Goal: Ask a question: Seek information or help from site administrators or community

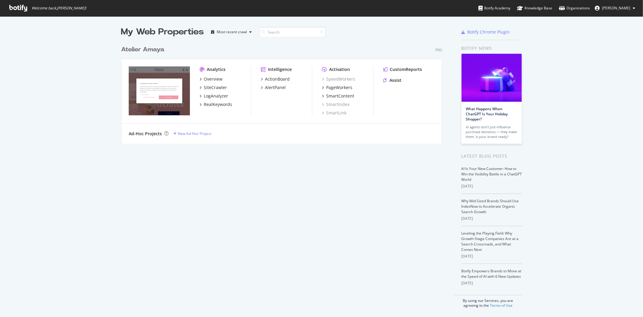
scroll to position [312, 633]
click at [394, 75] on div "CustomReports Assist" at bounding box center [409, 75] width 52 height 19
click at [394, 77] on div "CustomReports Assist" at bounding box center [409, 75] width 52 height 19
click at [393, 78] on div "Assist" at bounding box center [396, 80] width 12 height 6
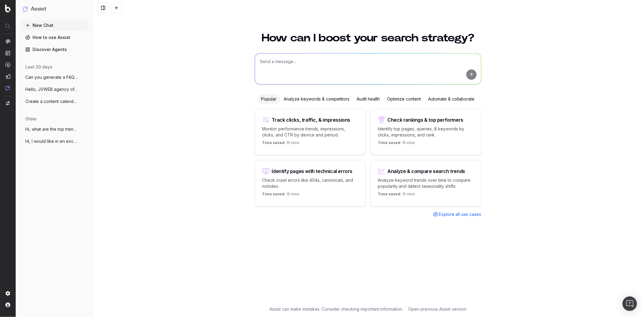
click at [308, 66] on textarea at bounding box center [368, 68] width 226 height 31
click at [354, 67] on textarea at bounding box center [368, 68] width 226 height 31
click at [358, 68] on textarea "Bonjour" at bounding box center [368, 68] width 226 height 31
click at [331, 66] on textarea "Bonjour, je voudrais éc" at bounding box center [368, 68] width 226 height 31
type textarea "Bonjour, je voudrais écrire un nouvel article de blog pour L'Atelier d'[PERSON_…"
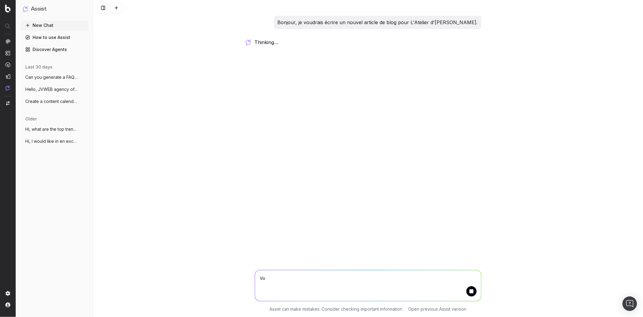
click at [284, 280] on textarea "Vo" at bounding box center [368, 285] width 226 height 31
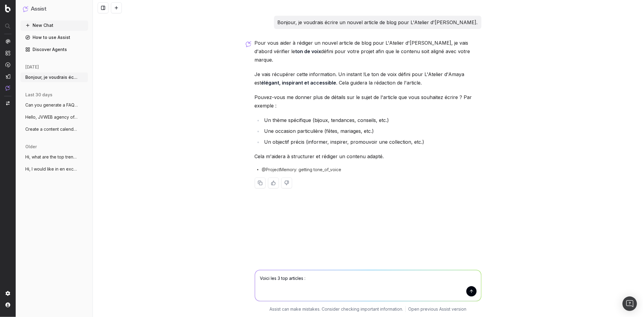
click at [335, 278] on textarea "Voici les 3 top articles :" at bounding box center [368, 285] width 226 height 31
paste textarea "[URL][DOMAIN_NAME]"
click at [424, 281] on textarea "Voici les 3 top articles : [URL][DOMAIN_NAME]," at bounding box center [368, 285] width 226 height 31
paste textarea "[URL][DOMAIN_NAME]"
click at [375, 289] on textarea "Voici les 3 top articles : [URL][DOMAIN_NAME], [URL][DOMAIN_NAME] et" at bounding box center [368, 285] width 226 height 31
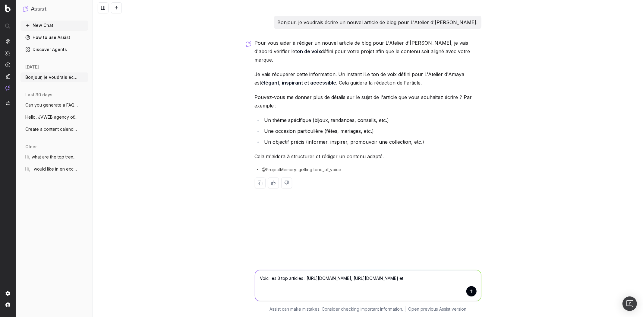
paste textarea "[URL][DOMAIN_NAME]"
click at [275, 290] on textarea "Voici les 3 top articles : [URL][DOMAIN_NAME], [URL][DOMAIN_NAME] et [URL][DOMA…" at bounding box center [368, 283] width 226 height 34
click at [295, 293] on textarea "Voici les 3 top articles : [URL][DOMAIN_NAME], [URL][DOMAIN_NAME] et [URL][DOMA…" at bounding box center [368, 283] width 226 height 34
click at [272, 294] on textarea "Voici les 3 top articles : [URL][DOMAIN_NAME], [URL][DOMAIN_NAME] et [URL][DOMA…" at bounding box center [368, 283] width 226 height 34
click at [312, 299] on textarea "Voici les 3 top articles : [URL][DOMAIN_NAME], [URL][DOMAIN_NAME] et [URL][DOMA…" at bounding box center [368, 283] width 226 height 34
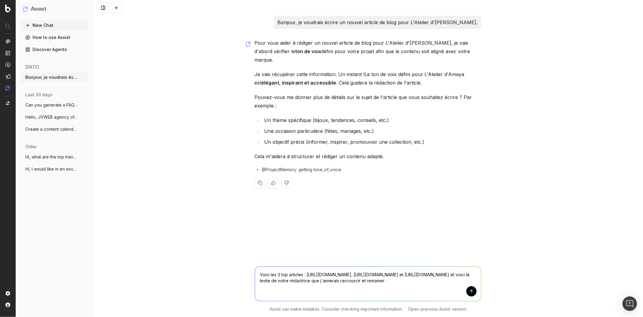
click at [308, 297] on textarea "Voici les 3 top articles : [URL][DOMAIN_NAME], [URL][DOMAIN_NAME] et [URL][DOMA…" at bounding box center [368, 283] width 226 height 34
paste textarea "Lore ipsumd sit am consect a’elitsedd eius T’Incidid u’Labor Etdo magn aliqu en…"
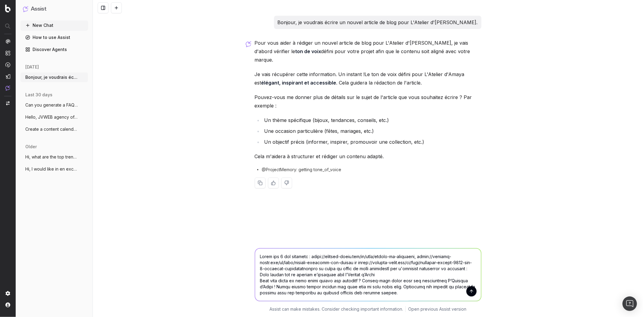
click at [382, 278] on textarea at bounding box center [368, 274] width 226 height 52
click at [275, 274] on textarea at bounding box center [368, 274] width 226 height 52
click at [277, 272] on textarea at bounding box center [368, 274] width 226 height 52
click at [276, 275] on textarea at bounding box center [368, 274] width 226 height 52
click at [369, 275] on textarea at bounding box center [368, 274] width 226 height 52
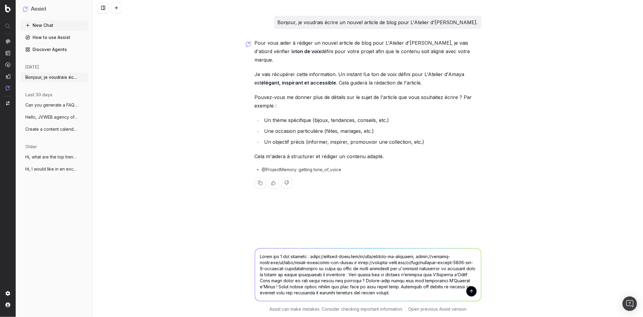
click at [368, 276] on textarea at bounding box center [368, 274] width 226 height 52
paste textarea "[URL][DOMAIN_NAME]"
type textarea "Lorem ips 0 dol sitametc : adipi://elitsed-doeiu.tem/in/utla/etdolo-ma-aliquaen…"
click at [471, 291] on button "submit" at bounding box center [472, 291] width 10 height 10
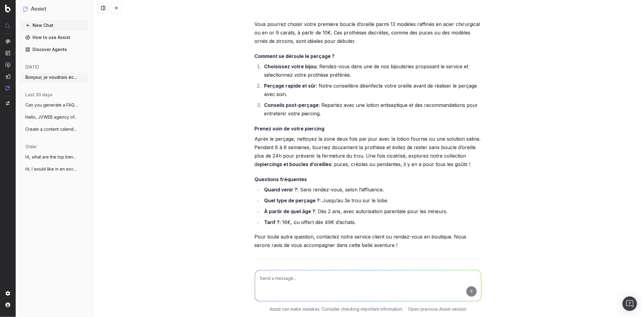
scroll to position [1018, 0]
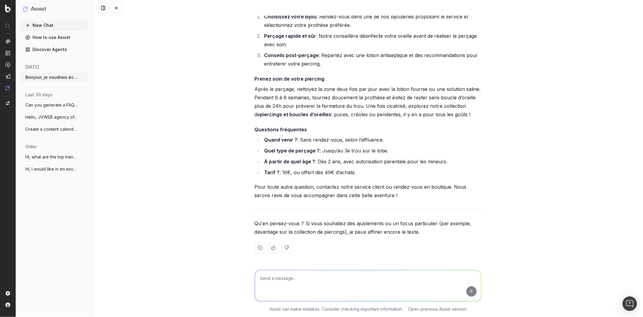
drag, startPoint x: 301, startPoint y: 281, endPoint x: 305, endPoint y: 280, distance: 3.7
click at [301, 281] on textarea at bounding box center [368, 285] width 226 height 31
type textarea "Je trouve que ce n'est pas assez tourné sur notre collection de piercings peux-…"
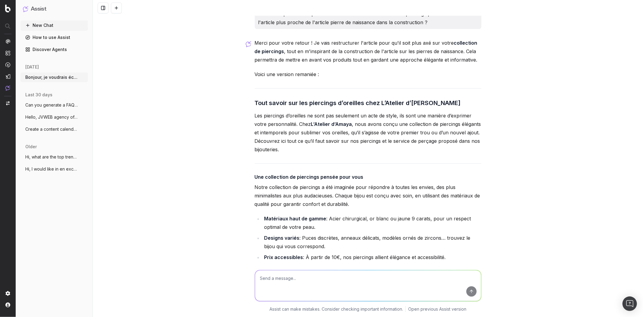
scroll to position [1253, 0]
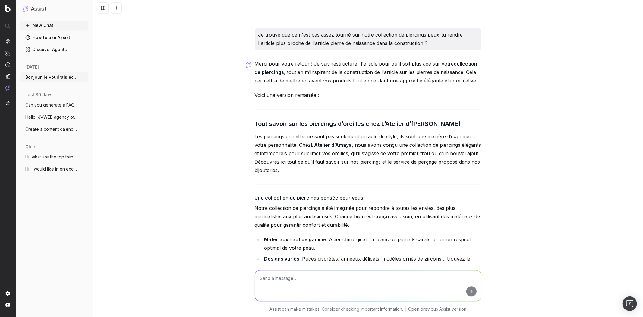
click at [373, 282] on textarea at bounding box center [368, 285] width 226 height 31
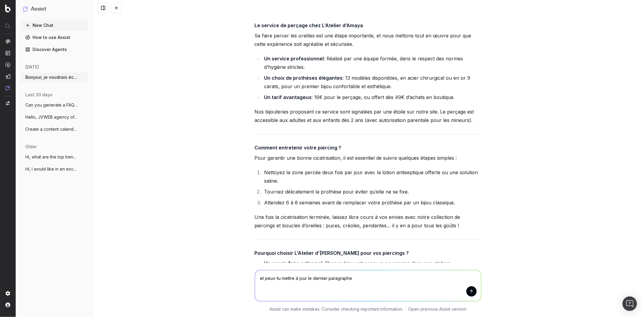
scroll to position [1764, 0]
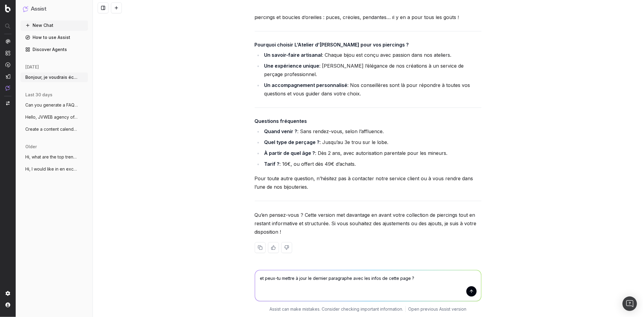
paste textarea "[URL][DOMAIN_NAME]"
type textarea "et peux-tu mettre à jour le dernier paragraphe avec les infos de cette page ? […"
click at [472, 291] on button "submit" at bounding box center [472, 291] width 10 height 10
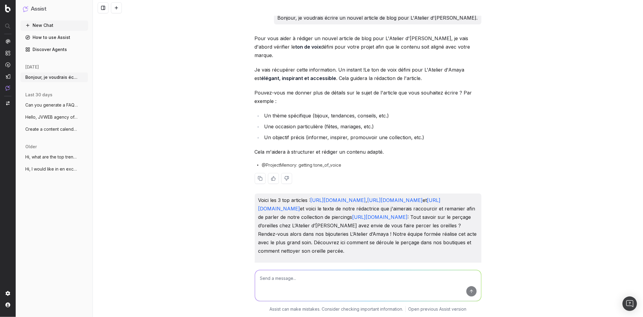
scroll to position [0, 0]
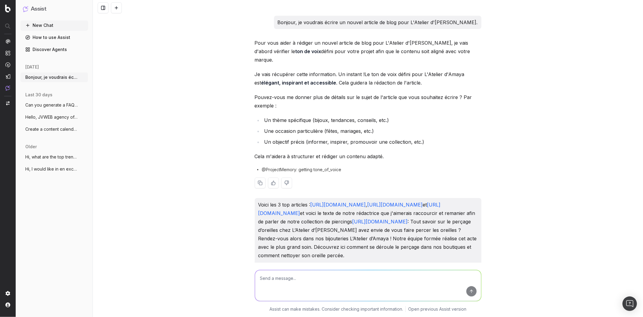
click at [356, 106] on div "Pour vous aider à rédiger un nouvel article de blog pour L'Atelier d'[PERSON_NA…" at bounding box center [368, 118] width 227 height 159
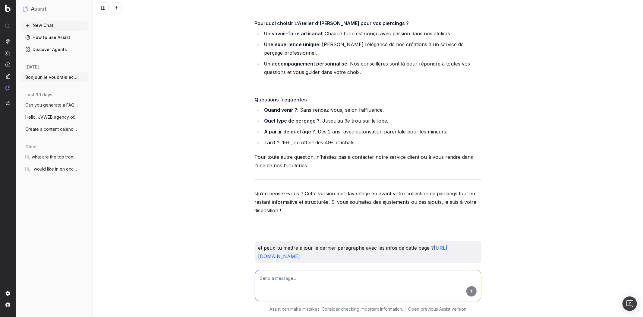
scroll to position [2035, 0]
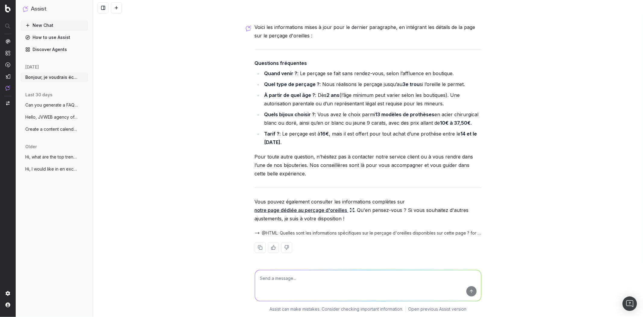
click at [343, 288] on textarea at bounding box center [368, 285] width 226 height 31
type textarea "et peux-tu bien vérifier que les questions les plus posées autour du champ séma…"
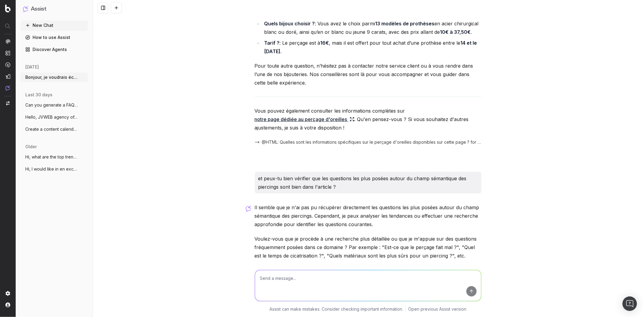
scroll to position [2160, 0]
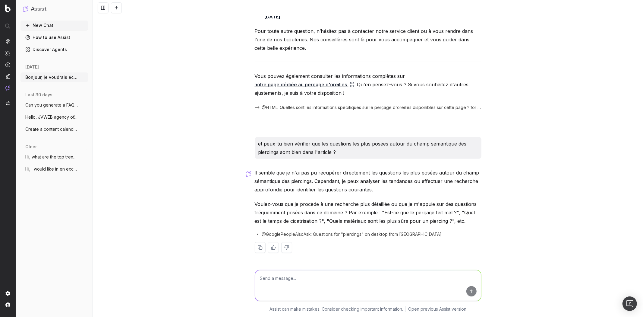
click at [287, 277] on textarea at bounding box center [368, 285] width 226 height 31
type textarea "oui stp"
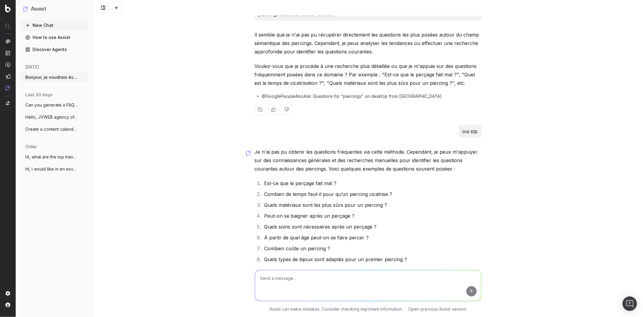
scroll to position [2381, 0]
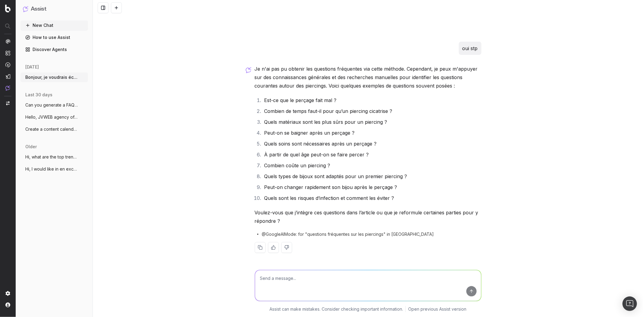
click at [354, 290] on textarea at bounding box center [368, 285] width 226 height 31
type textarea "o"
type textarea "les 2 stp"
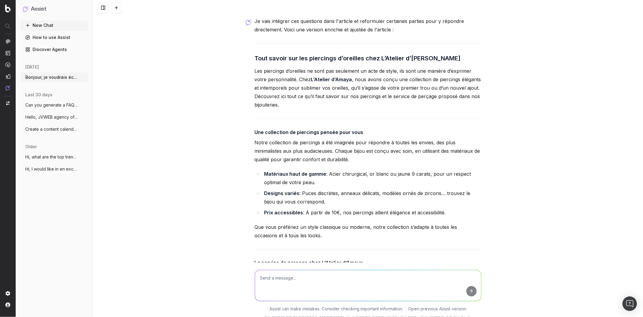
scroll to position [2582, 0]
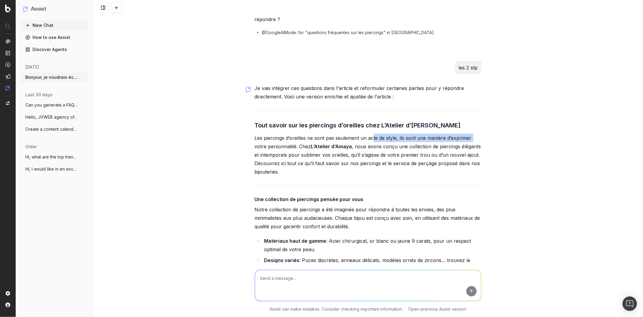
drag, startPoint x: 371, startPoint y: 139, endPoint x: 492, endPoint y: 137, distance: 121.0
click at [492, 137] on div "Bonjour, je voudrais écrire un nouvel article de blog pour L'Atelier d'[PERSON_…" at bounding box center [368, 158] width 551 height 317
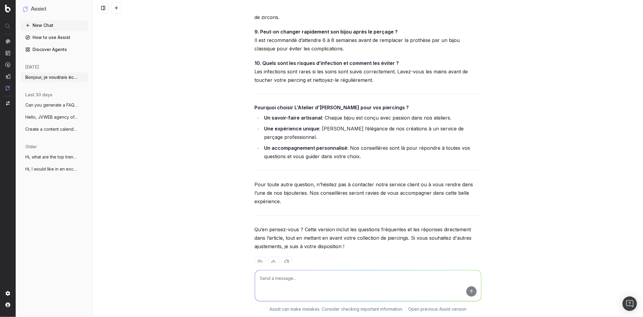
scroll to position [3271, 0]
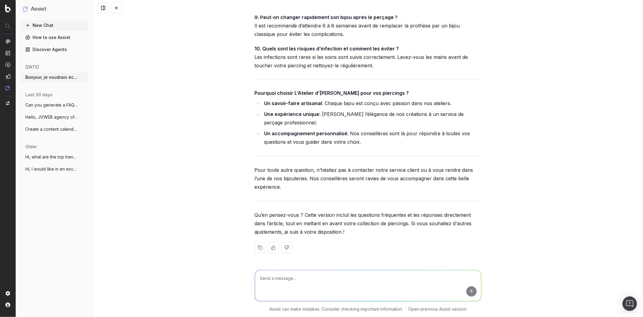
click at [391, 110] on li "Une expérience unique : [PERSON_NAME] l’élégance de nos créations à un service …" at bounding box center [372, 118] width 219 height 17
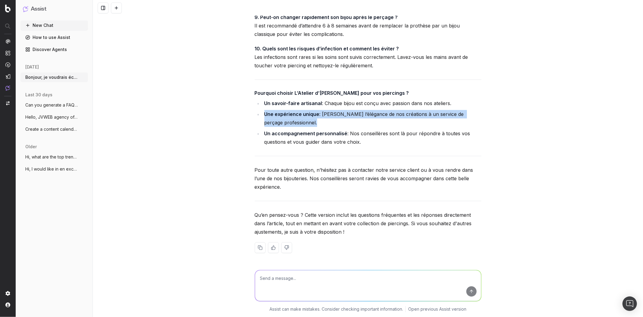
click at [391, 110] on li "Une expérience unique : [PERSON_NAME] l’élégance de nos créations à un service …" at bounding box center [372, 118] width 219 height 17
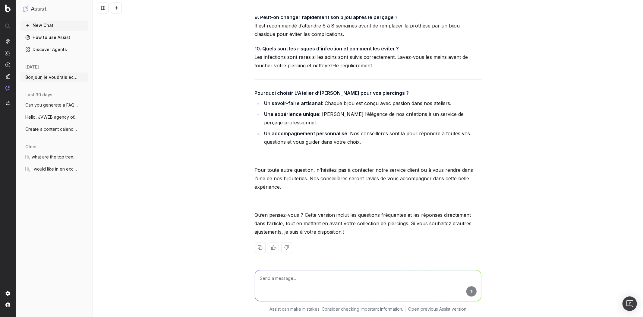
click at [342, 99] on li "Un savoir-faire artisanal : Chaque bijou est conçu avec passion dans nos atelie…" at bounding box center [372, 103] width 219 height 8
click at [306, 108] on ul "Un savoir-faire artisanal : Chaque bijou est conçu avec passion dans nos atelie…" at bounding box center [368, 122] width 227 height 47
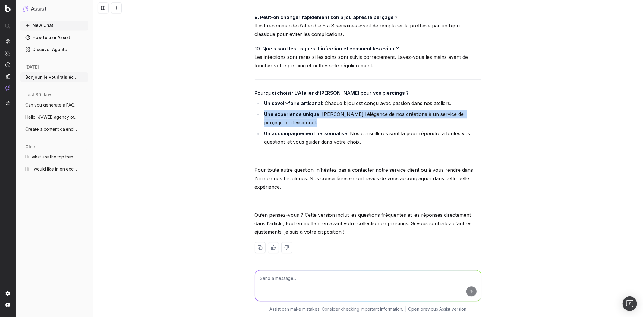
click at [306, 108] on ul "Un savoir-faire artisanal : Chaque bijou est conçu avec passion dans nos atelie…" at bounding box center [368, 122] width 227 height 47
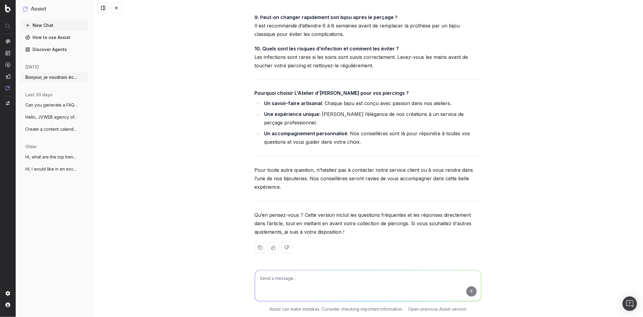
click at [306, 106] on li "Un savoir-faire artisanal : Chaque bijou est conçu avec passion dans nos atelie…" at bounding box center [372, 103] width 219 height 8
click at [320, 175] on p "Pour toute autre question, n’hésitez pas à contacter notre service client ou à …" at bounding box center [368, 178] width 227 height 25
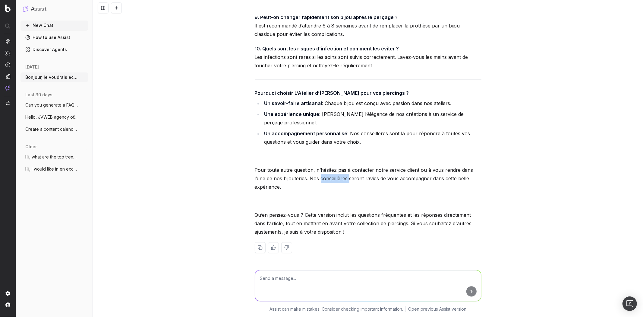
click at [320, 175] on p "Pour toute autre question, n’hésitez pas à contacter notre service client ou à …" at bounding box center [368, 178] width 227 height 25
click at [296, 278] on textarea at bounding box center [368, 285] width 226 height 31
type textarea "On laisse comme ça merci et peux-tu me générer un meta title et meta descriptio…"
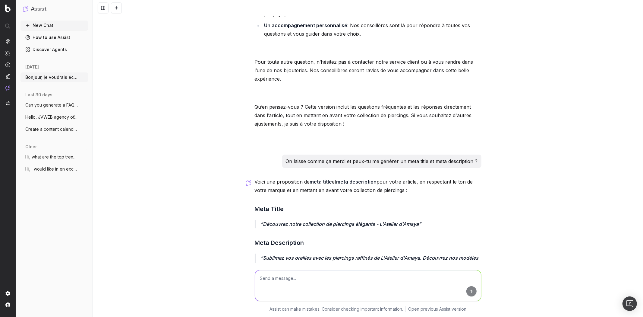
scroll to position [3403, 0]
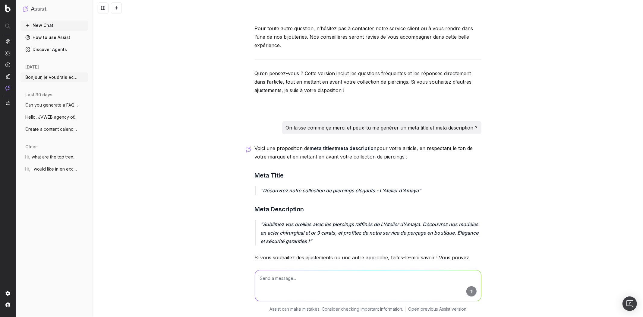
click at [261, 195] on p "Découvrez notre collection de piercings élégants - L'Atelier d'Amaya" at bounding box center [371, 190] width 221 height 8
drag, startPoint x: 261, startPoint y: 198, endPoint x: 421, endPoint y: 198, distance: 159.3
click at [421, 195] on p "Découvrez notre collection de piercings élégants - L'Atelier d'Amaya" at bounding box center [371, 190] width 221 height 8
copy p "Découvrez notre collection de piercings élégants - L'Atelier d'Amaya"
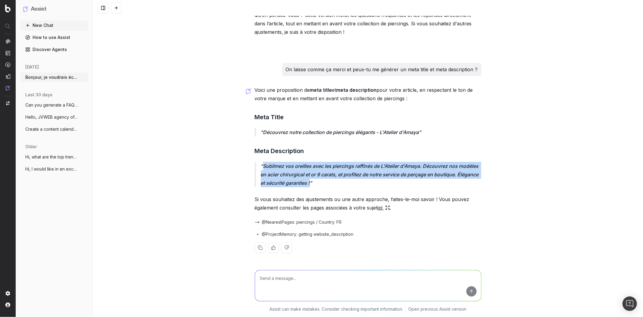
drag, startPoint x: 261, startPoint y: 164, endPoint x: 308, endPoint y: 184, distance: 51.5
click at [308, 184] on p "Sublimez vos oreilles avec les piercings raffinés de L'Atelier d'Amaya. Découvr…" at bounding box center [371, 174] width 221 height 25
copy p "Sublimez vos oreilles avec les piercings raffinés de L'Atelier d'Amaya. Découvr…"
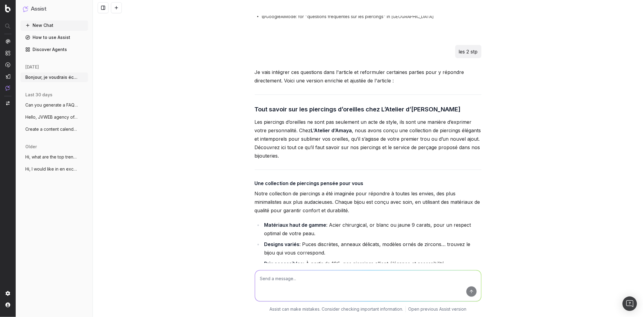
scroll to position [2565, 0]
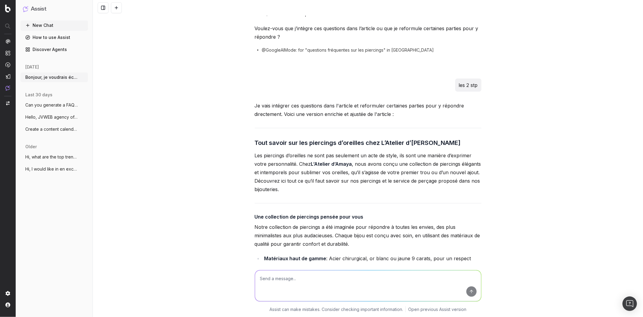
click at [299, 140] on h3 "Tout savoir sur les piercings d’oreilles chez L’Atelier d’[PERSON_NAME]" at bounding box center [368, 143] width 227 height 10
copy h3 "Tout savoir sur les piercings d’oreilles chez L’Atelier d’[PERSON_NAME]"
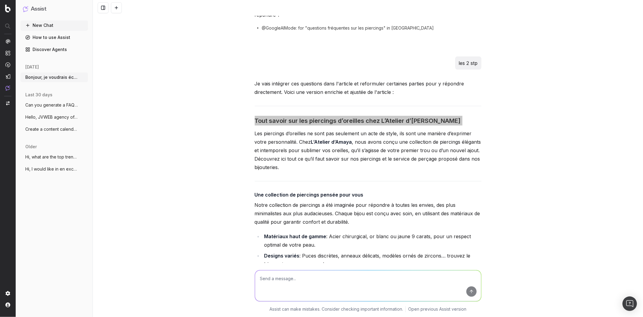
scroll to position [2598, 0]
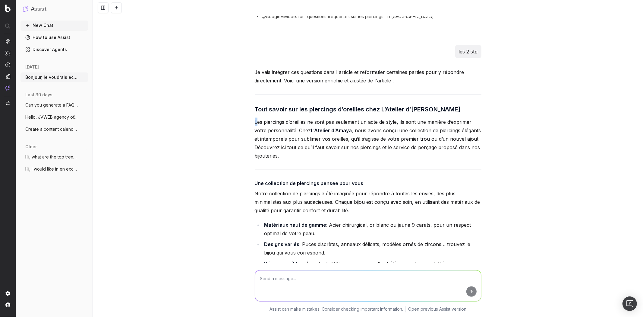
drag, startPoint x: 254, startPoint y: 122, endPoint x: 343, endPoint y: 163, distance: 98.7
click at [275, 141] on p "Les piercings d’oreilles ne sont pas seulement un acte de style, ils sont une m…" at bounding box center [368, 139] width 227 height 42
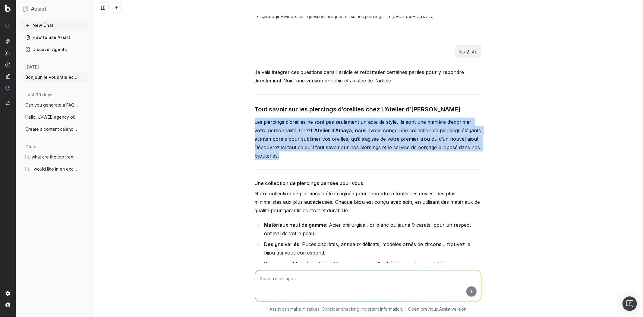
drag, startPoint x: 284, startPoint y: 156, endPoint x: 235, endPoint y: 125, distance: 58.7
click at [235, 125] on div "Bonjour, je voudrais écrire un nouvel article de blog pour L'Atelier d'[PERSON_…" at bounding box center [368, 158] width 551 height 317
copy p "Les piercings d’oreilles ne sont pas seulement un acte de style, ils sont une m…"
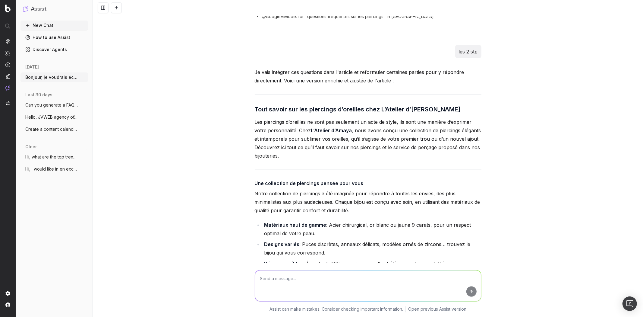
click at [360, 185] on h4 "Une collection de piercings pensée pour vous" at bounding box center [368, 182] width 227 height 7
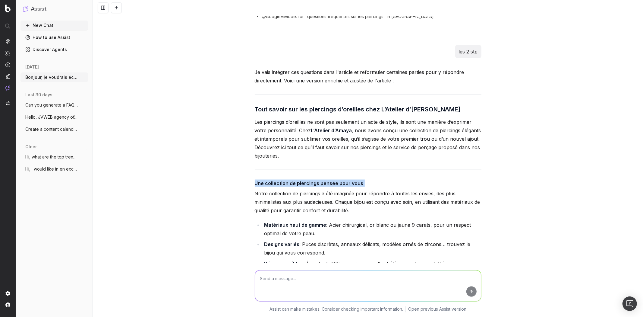
copy h4 "Une collection de piercings pensée pour vous"
click at [255, 199] on p "Notre collection de piercings a été imaginée pour répondre à toutes les envies,…" at bounding box center [368, 201] width 227 height 25
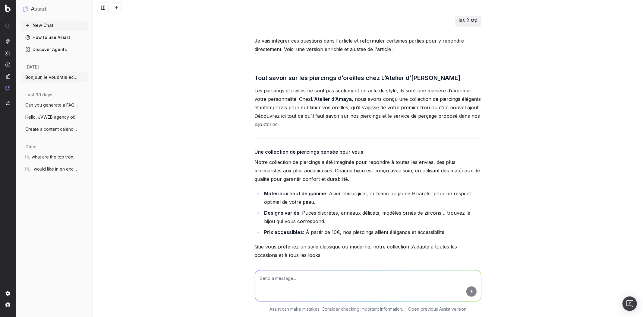
scroll to position [2665, 0]
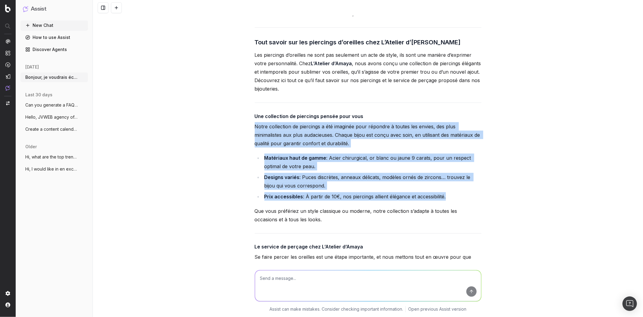
drag, startPoint x: 251, startPoint y: 127, endPoint x: 327, endPoint y: 225, distance: 123.6
copy div "Notre collection de piercings a été imaginée pour répondre à toutes les envies,…"
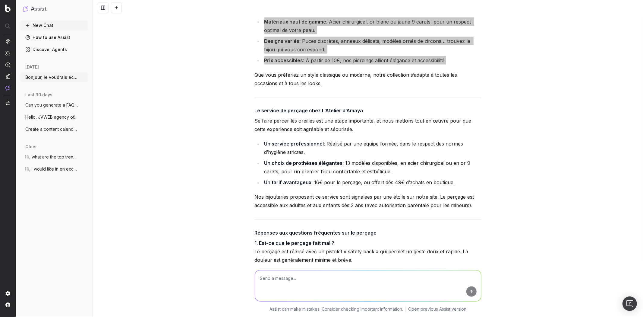
scroll to position [2833, 0]
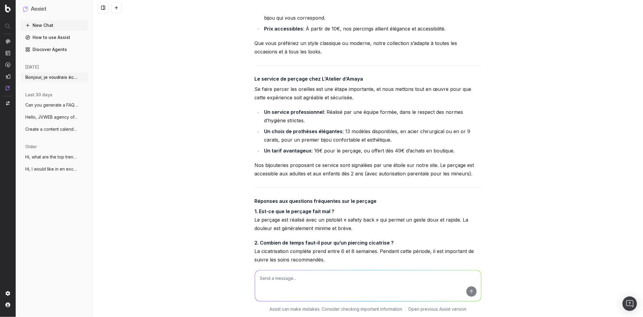
click at [300, 80] on h4 "Le service de perçage chez L’Atelier d’Amaya" at bounding box center [368, 78] width 227 height 7
copy h4 "Le service de perçage chez L’Atelier d’Amaya"
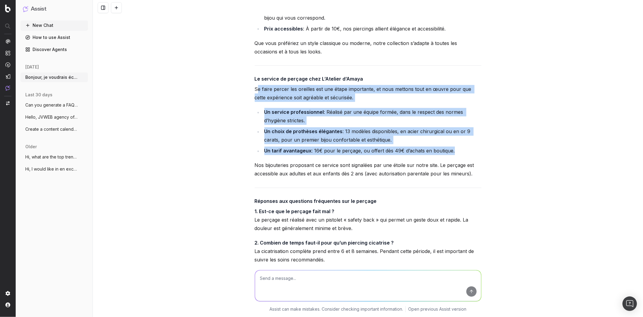
drag, startPoint x: 254, startPoint y: 91, endPoint x: 476, endPoint y: 179, distance: 238.6
click at [476, 179] on div "Je vais intégrer ces questions dans l'article et reformuler certaines parties p…" at bounding box center [368, 262] width 227 height 858
copy div "e faire percer les oreilles est une étape importante, et nous mettons tout en œ…"
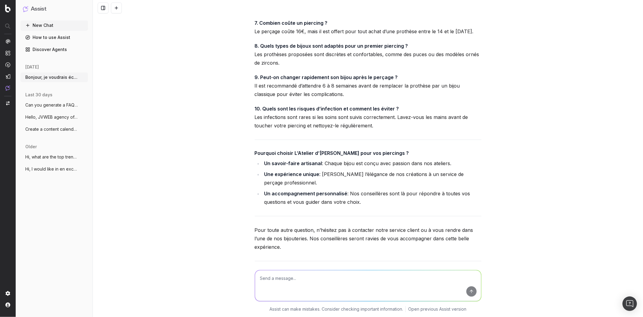
scroll to position [3202, 0]
click at [314, 156] on h4 "Pourquoi choisir L’Atelier d’[PERSON_NAME] pour vos piercings ?" at bounding box center [368, 152] width 227 height 7
copy h4 "Pourquoi choisir L’Atelier d’[PERSON_NAME] pour vos piercings ?"
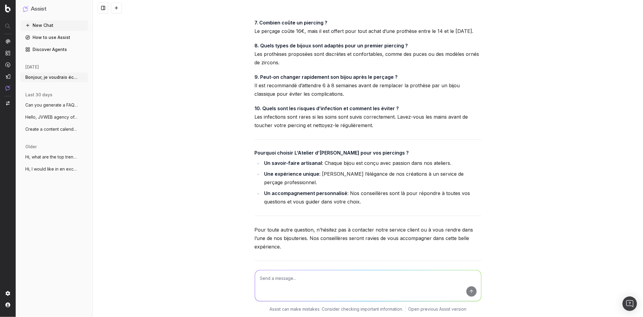
click at [301, 186] on li "Une expérience unique : [PERSON_NAME] l’élégance de nos créations à un service …" at bounding box center [372, 178] width 219 height 17
drag, startPoint x: 367, startPoint y: 214, endPoint x: 262, endPoint y: 185, distance: 109.0
click at [262, 185] on ul "Un savoir-faire artisanal : Chaque bijou est conçu avec passion dans nos atelie…" at bounding box center [368, 182] width 227 height 47
copy ul "Une expérience unique : [PERSON_NAME] l’élégance de nos créations à un service …"
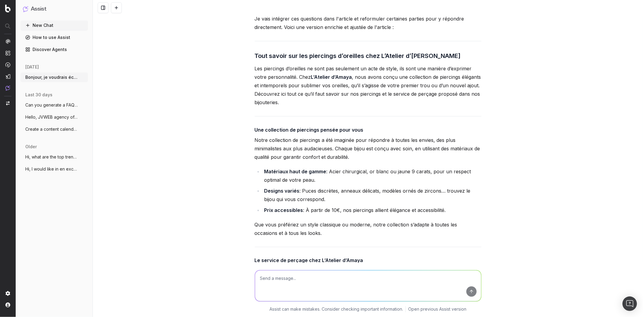
scroll to position [2565, 0]
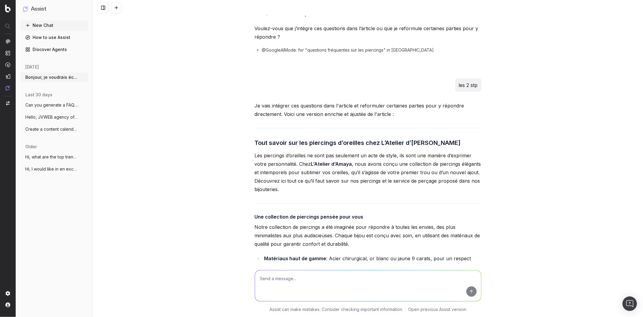
click at [316, 145] on h3 "Tout savoir sur les piercings d’oreilles chez L’Atelier d’[PERSON_NAME]" at bounding box center [368, 143] width 227 height 10
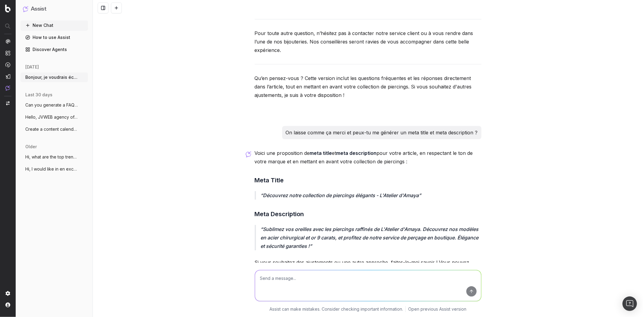
scroll to position [3470, 0]
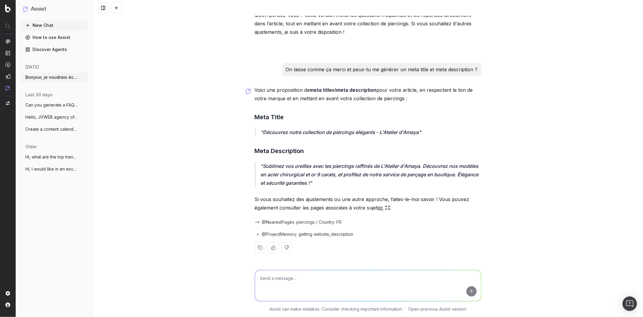
click at [315, 273] on textarea at bounding box center [368, 285] width 226 height 31
type textarea "et quelle url devrais-je mettre comment porter un piercing ?"
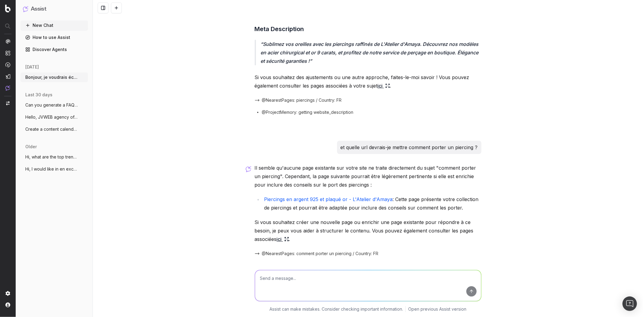
scroll to position [3612, 0]
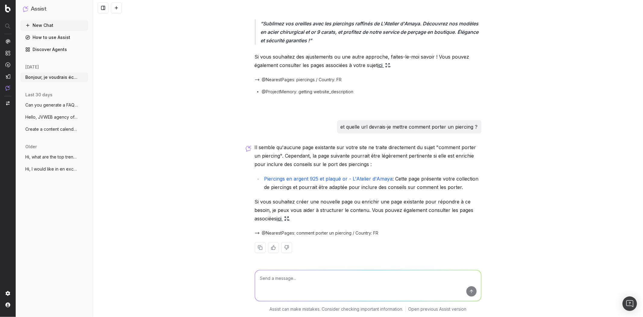
drag, startPoint x: 272, startPoint y: 186, endPoint x: 506, endPoint y: 185, distance: 233.5
click at [506, 185] on div "Bonjour, je voudrais écrire un nouvel article de blog pour L'Atelier d'[PERSON_…" at bounding box center [368, 158] width 551 height 317
click at [288, 278] on textarea at bounding box center [368, 285] width 226 height 31
click at [418, 282] on textarea "non j'ai" at bounding box center [368, 285] width 226 height 31
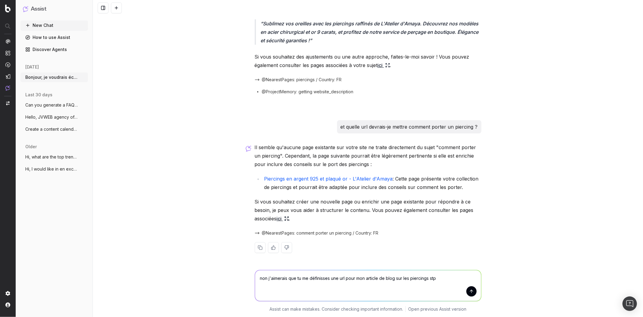
type textarea "non j'aimerais que tu me définisses une url pour mon article de blog sur les pi…"
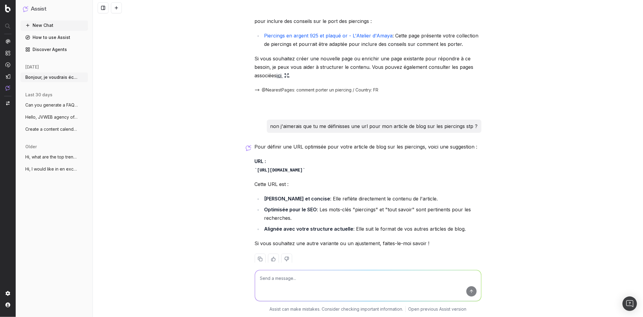
scroll to position [3767, 0]
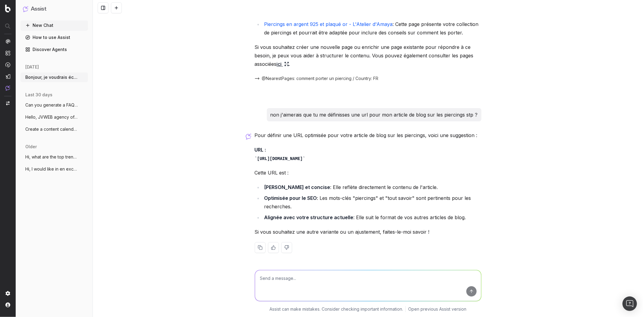
drag, startPoint x: 401, startPoint y: 156, endPoint x: 333, endPoint y: 159, distance: 68.0
click at [306, 159] on code "[URL][DOMAIN_NAME]" at bounding box center [280, 158] width 51 height 5
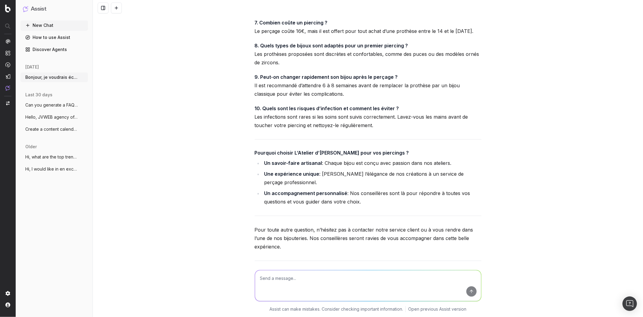
scroll to position [3197, 0]
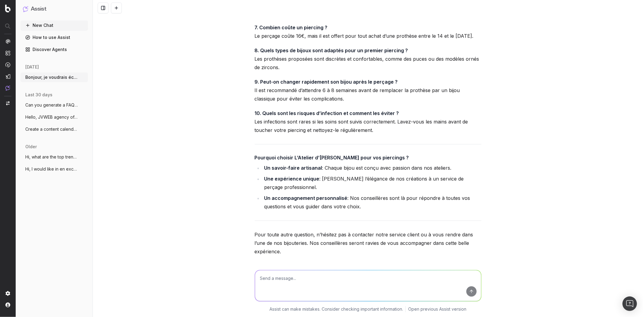
click at [275, 191] on li "Une expérience unique : [PERSON_NAME] l’élégance de nos créations à un service …" at bounding box center [372, 182] width 219 height 17
drag, startPoint x: 351, startPoint y: 216, endPoint x: 244, endPoint y: 186, distance: 111.3
click at [244, 186] on div "Bonjour, je voudrais écrire un nouvel article de blog pour L'Atelier d'[PERSON_…" at bounding box center [368, 158] width 551 height 317
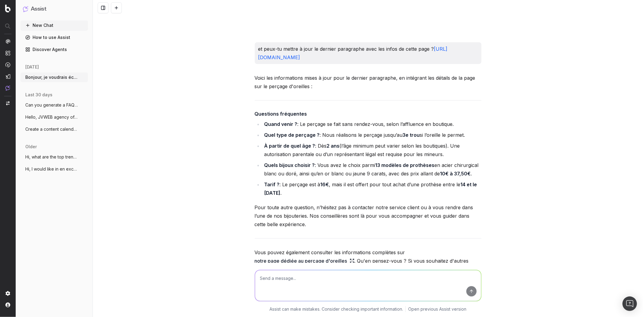
scroll to position [1923, 0]
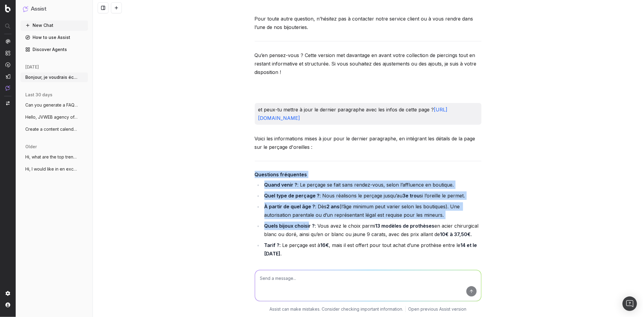
drag, startPoint x: 251, startPoint y: 173, endPoint x: 306, endPoint y: 228, distance: 77.9
click at [306, 228] on div "Bonjour, je voudrais écrire un nouvel article de blog pour L'Atelier d'[PERSON_…" at bounding box center [368, 94] width 232 height 4005
click at [306, 228] on strong "Quels bijoux choisir ?" at bounding box center [290, 226] width 51 height 6
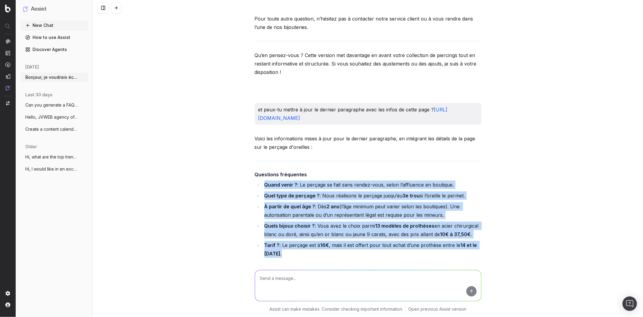
drag, startPoint x: 303, startPoint y: 254, endPoint x: 260, endPoint y: 185, distance: 81.2
click at [260, 185] on ul "Quand venir ? : Le perçage se fait sans rendez-vous, selon l’affluence en bouti…" at bounding box center [368, 218] width 227 height 77
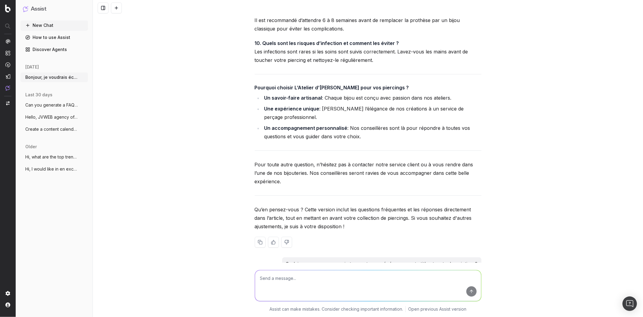
scroll to position [3298, 0]
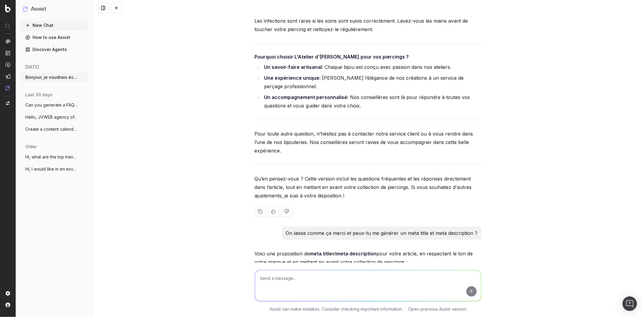
click at [329, 148] on p "Pour toute autre question, n’hésitez pas à contacter notre service client ou à …" at bounding box center [368, 141] width 227 height 25
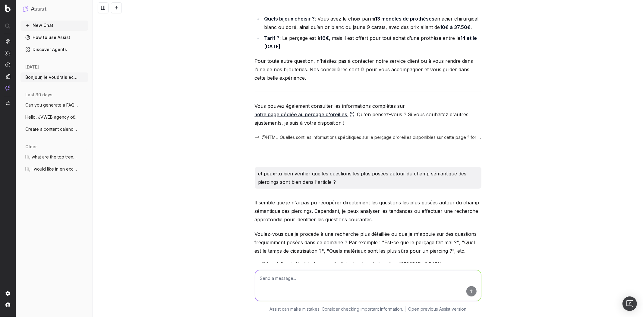
scroll to position [2125, 0]
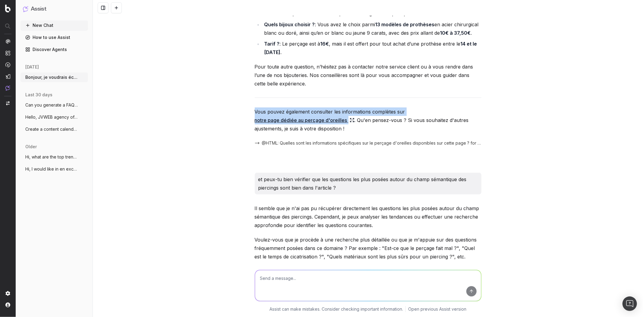
drag, startPoint x: 345, startPoint y: 120, endPoint x: 249, endPoint y: 112, distance: 96.6
click at [249, 112] on div "Bonjour, je voudrais écrire un nouvel article de blog pour L'Atelier d'[PERSON_…" at bounding box center [368, 158] width 551 height 317
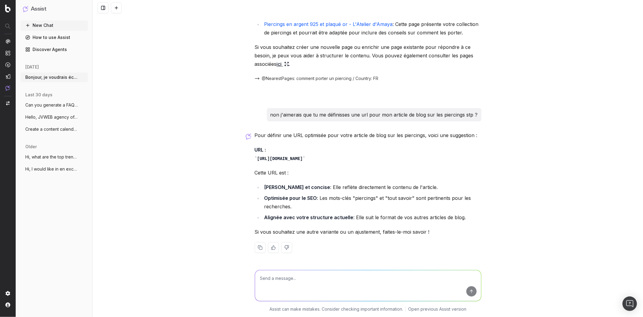
scroll to position [3767, 0]
click at [287, 276] on textarea at bounding box center [368, 285] width 226 height 31
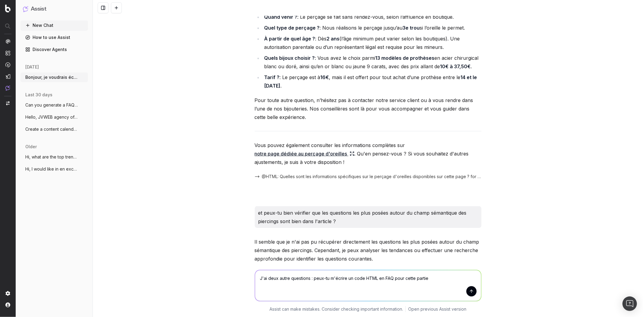
scroll to position [1990, 0]
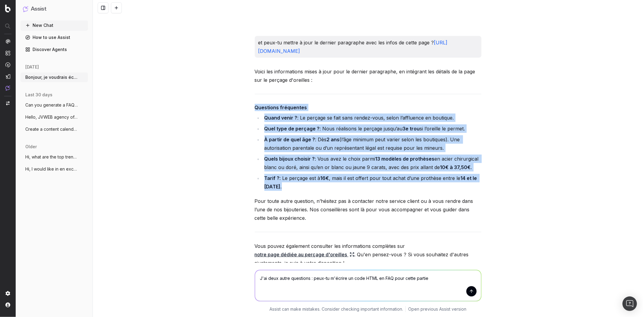
drag, startPoint x: 250, startPoint y: 109, endPoint x: 363, endPoint y: 184, distance: 135.8
click at [363, 184] on div "Bonjour, je voudrais écrire un nouvel article de blog pour L'Atelier d'[PERSON_…" at bounding box center [368, 27] width 232 height 4005
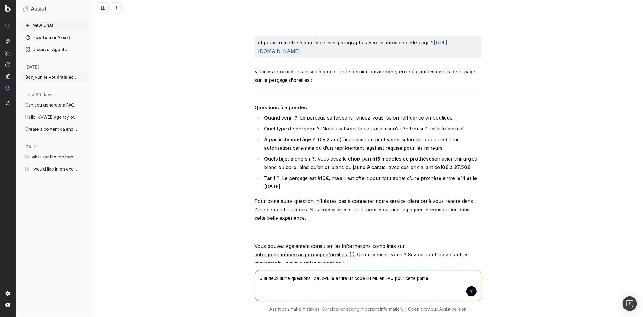
click at [451, 278] on textarea "J'ai deux autre questions : peux-tu m'écrire un code HTML en FAQ pour cette par…" at bounding box center [368, 285] width 226 height 31
paste textarea "Questions fréquentes Quand venir ? : Le perçage se fait sans rendez-vous, selon…"
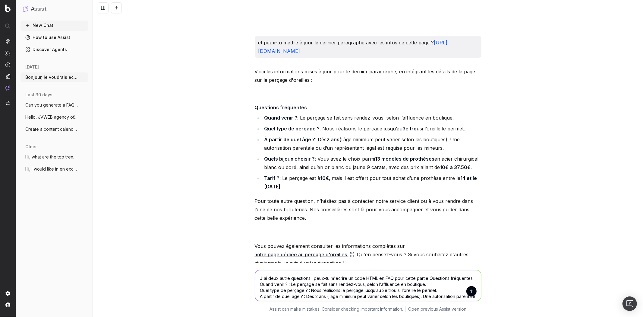
scroll to position [13, 0]
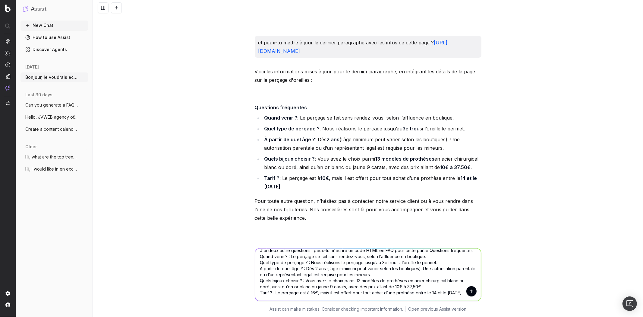
click at [404, 292] on textarea "J'ai deux autre questions : peux-tu m'écrire un code HTML en FAQ pour cette par…" at bounding box center [368, 274] width 226 height 52
drag, startPoint x: 414, startPoint y: 290, endPoint x: 457, endPoint y: 294, distance: 43.0
click at [457, 294] on textarea "J'ai deux autre questions : peux-tu m'écrire un code HTML en FAQ pour cette par…" at bounding box center [368, 274] width 226 height 52
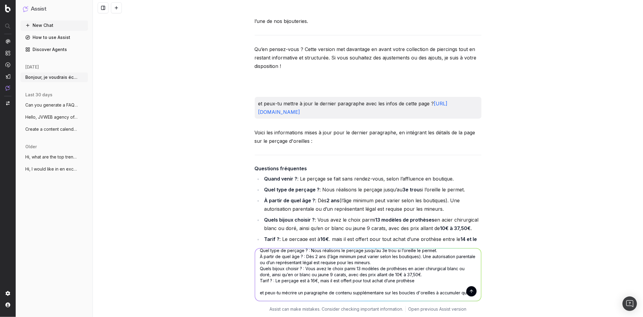
scroll to position [25, 0]
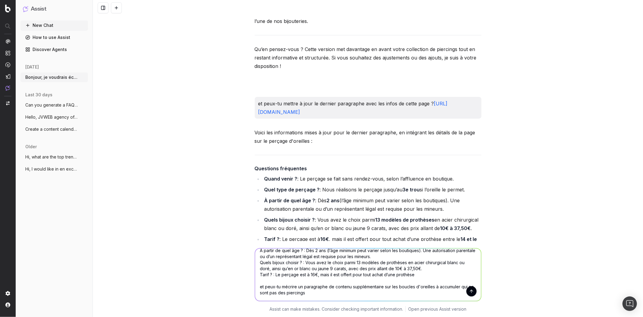
type textarea "J'ai deux autre questions : peux-tu m'écrire un code HTML en FAQ pour cette par…"
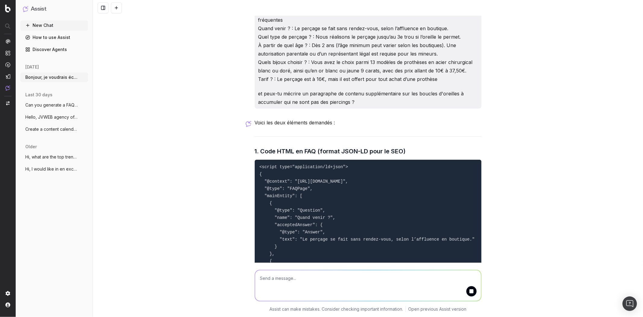
scroll to position [4083, 0]
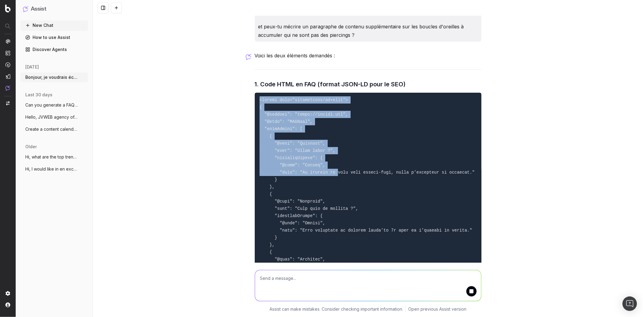
drag, startPoint x: 256, startPoint y: 108, endPoint x: 328, endPoint y: 180, distance: 101.7
click at [328, 180] on pre at bounding box center [368, 223] width 227 height 261
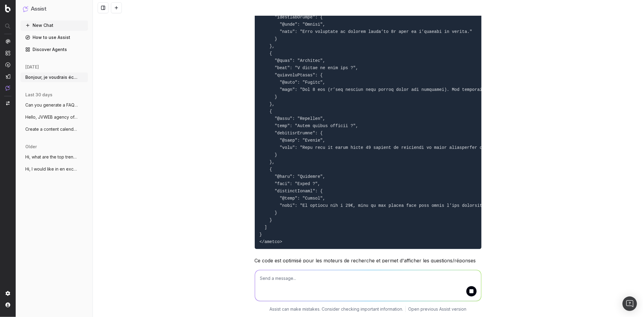
scroll to position [4346, 0]
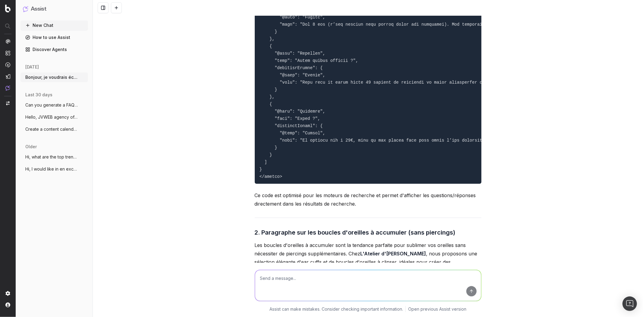
click at [306, 295] on textarea at bounding box center [368, 285] width 226 height 31
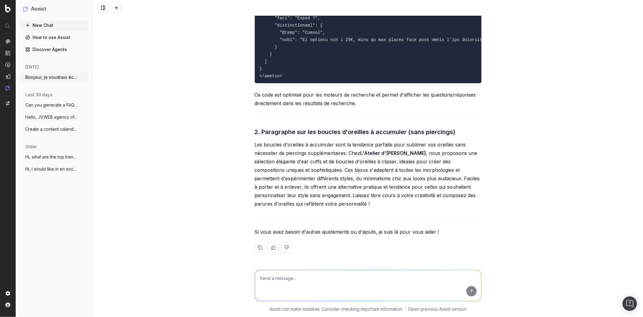
scroll to position [4460, 0]
paste textarea "<lor ipsum="dolorsita-cons"> <adi elits="doeiusmod-tempor"> <i utlab="etdol: #1…"
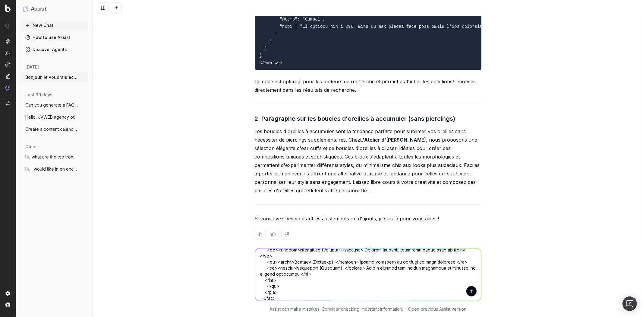
scroll to position [150, 0]
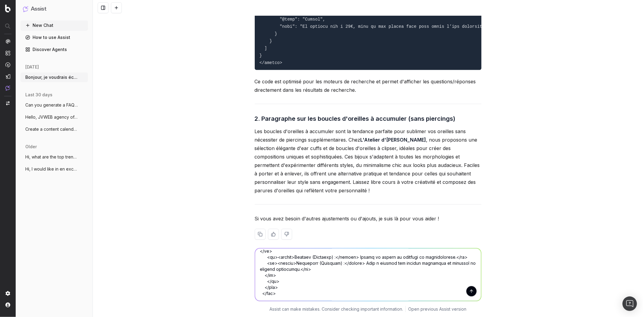
type textarea "lo IPSU DOL sita co adipis eli : <sed doeiu="temporinc-utla"> <etd magna="aliqu…"
click at [467, 290] on button "submit" at bounding box center [472, 291] width 10 height 10
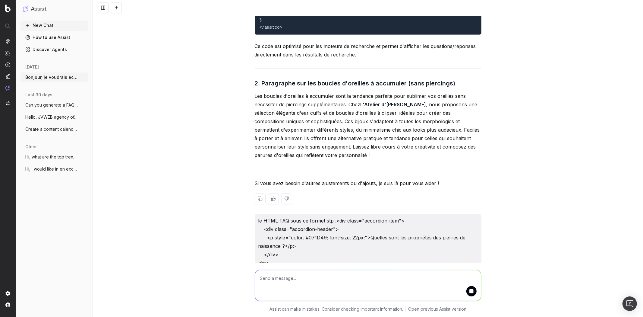
scroll to position [4496, 0]
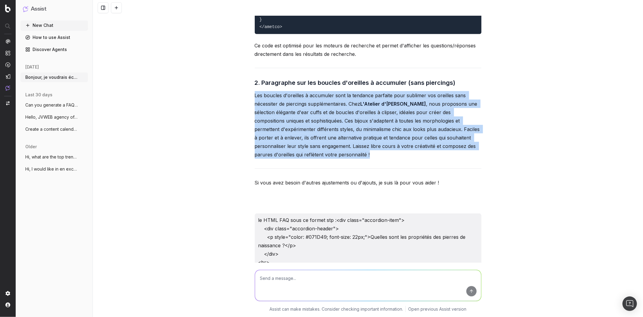
drag, startPoint x: 326, startPoint y: 164, endPoint x: 230, endPoint y: 111, distance: 109.8
click at [230, 111] on div "Bonjour, je voudrais écrire un nouvel article de blog pour L'Atelier d'[PERSON_…" at bounding box center [368, 158] width 551 height 317
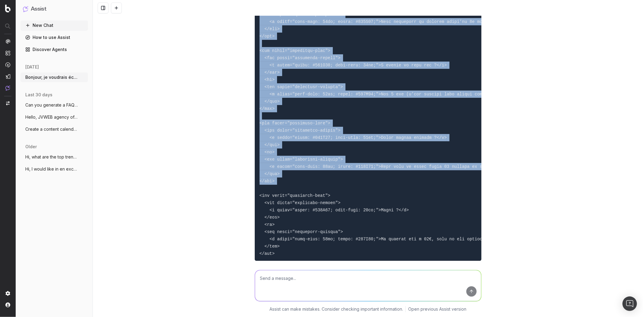
scroll to position [5229, 0]
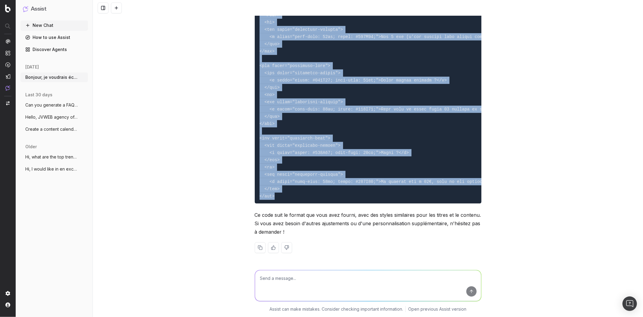
drag, startPoint x: 257, startPoint y: 146, endPoint x: 327, endPoint y: 188, distance: 82.4
click at [327, 188] on pre at bounding box center [368, 22] width 227 height 362
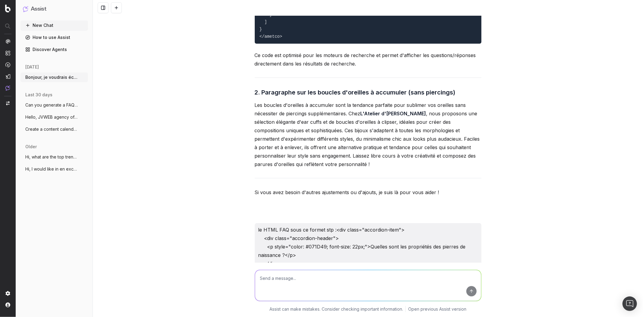
scroll to position [4491, 0]
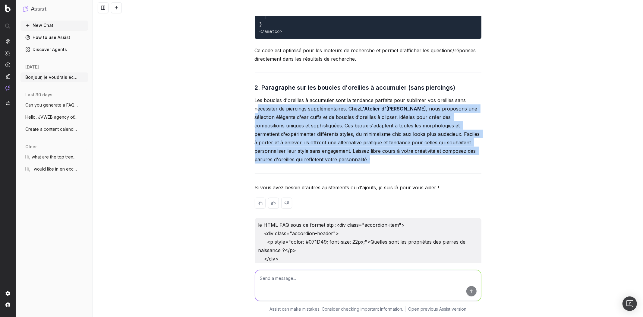
drag, startPoint x: 313, startPoint y: 176, endPoint x: 256, endPoint y: 123, distance: 77.7
click at [256, 123] on p "Les boucles d'oreilles à accumuler sont la tendance parfaite pour sublimer vos …" at bounding box center [368, 130] width 227 height 68
click at [313, 132] on p "Les boucles d'oreilles à accumuler sont la tendance parfaite pour sublimer vos …" at bounding box center [368, 130] width 227 height 68
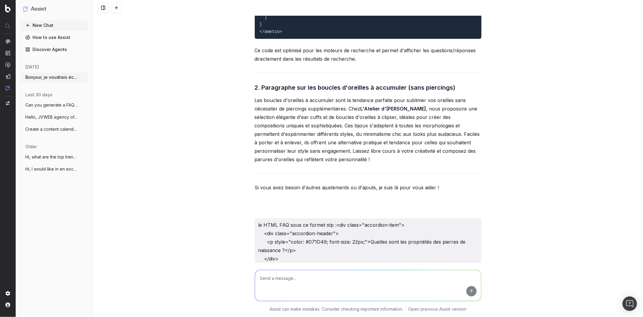
click at [322, 283] on textarea at bounding box center [368, 285] width 226 height 31
click at [305, 280] on textarea "et peux-tu m'écrire un ttire pour le nouveau paragraphe stp ?" at bounding box center [368, 285] width 226 height 31
click at [305, 280] on textarea "et peux-tu m'écrire un tire pour le nouveau paragraphe stp ?" at bounding box center [368, 285] width 226 height 31
type textarea "et peux-tu m'écrire un titre pour le nouveau paragraphe stp ?"
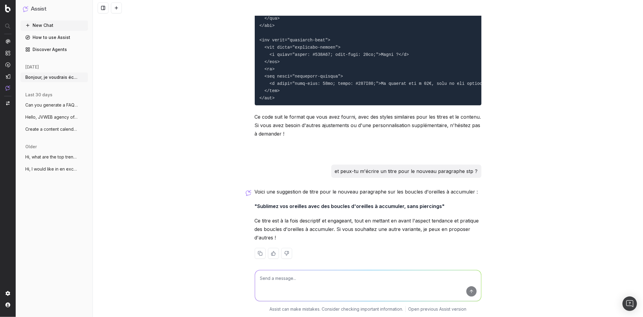
scroll to position [5332, 0]
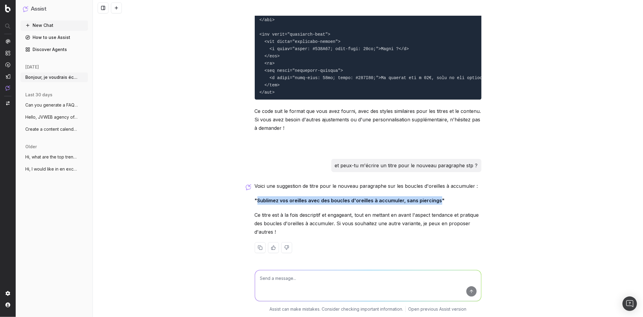
drag, startPoint x: 255, startPoint y: 201, endPoint x: 434, endPoint y: 200, distance: 179.8
click at [434, 200] on strong ""Sublimez vos oreilles avec des boucles d'oreilles à accumuler, sans piercings"" at bounding box center [350, 200] width 190 height 6
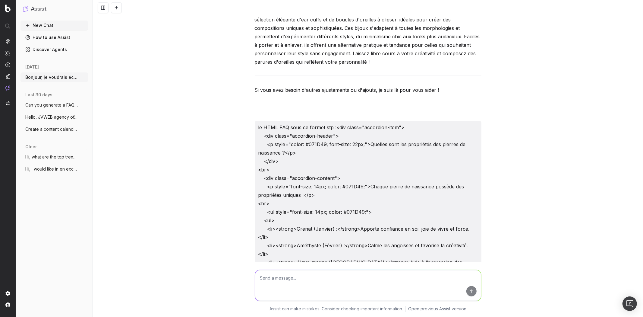
scroll to position [4495, 0]
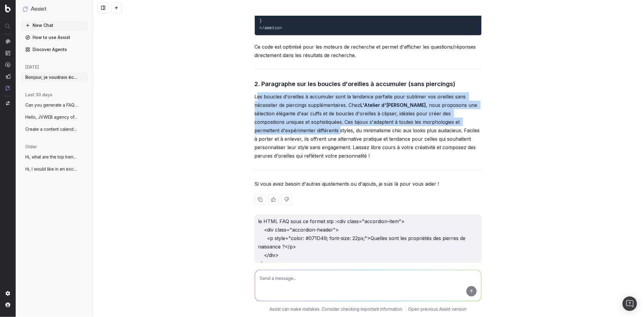
drag, startPoint x: 255, startPoint y: 108, endPoint x: 275, endPoint y: 145, distance: 42.0
click at [275, 145] on p "Les boucles d'oreilles à accumuler sont la tendance parfaite pour sublimer vos …" at bounding box center [368, 126] width 227 height 68
click at [268, 137] on p "Les boucles d'oreilles à accumuler sont la tendance parfaite pour sublimer vos …" at bounding box center [368, 126] width 227 height 68
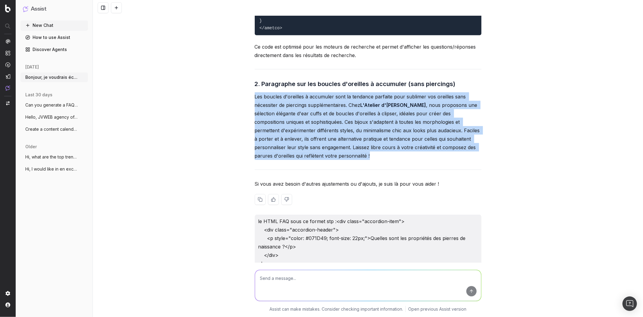
drag, startPoint x: 250, startPoint y: 109, endPoint x: 382, endPoint y: 173, distance: 146.5
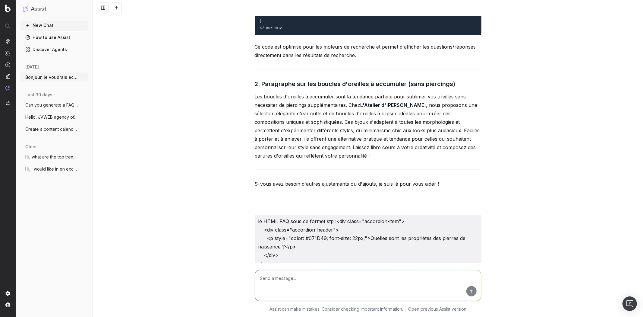
click at [390, 290] on textarea at bounding box center [368, 285] width 226 height 31
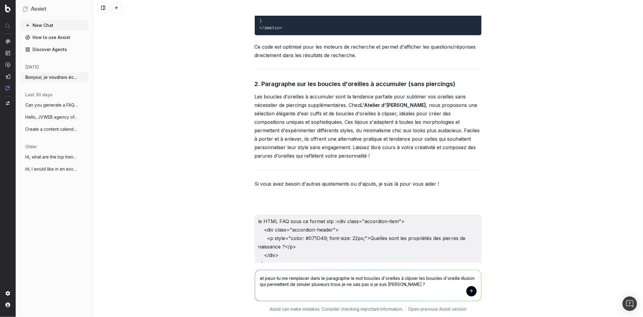
click at [356, 276] on textarea "et peux-tu me remplacer dans le paragraphe le mot boucles d'oreilles à clipser …" at bounding box center [368, 285] width 226 height 31
click at [432, 278] on textarea "et peux-tu me remplacer dans le paragraphe l'expression boucles d'oreilles à cl…" at bounding box center [368, 285] width 226 height 31
type textarea "et peux-tu me remplacer dans le paragraphe l'expression boucles d'oreilles à cl…"
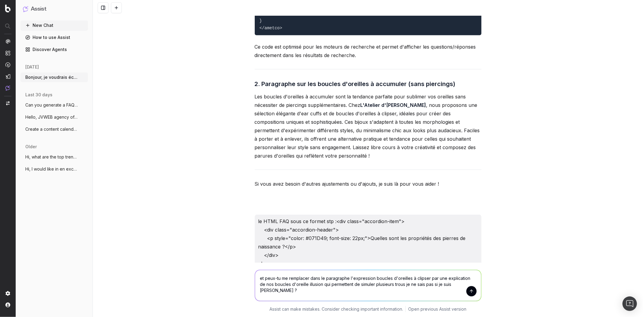
click at [448, 292] on textarea "et peux-tu me remplacer dans le paragraphe l'expression boucles d'oreilles à cl…" at bounding box center [368, 285] width 226 height 31
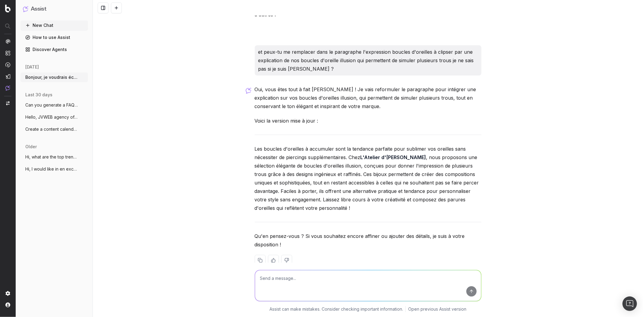
scroll to position [5562, 0]
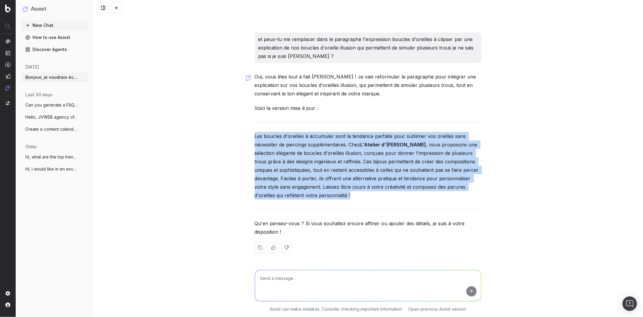
drag, startPoint x: 299, startPoint y: 191, endPoint x: 245, endPoint y: 138, distance: 75.7
click at [245, 138] on div "Bonjour, je voudrais écrire un nouvel article de blog pour L'Atelier d'[PERSON_…" at bounding box center [368, 158] width 551 height 317
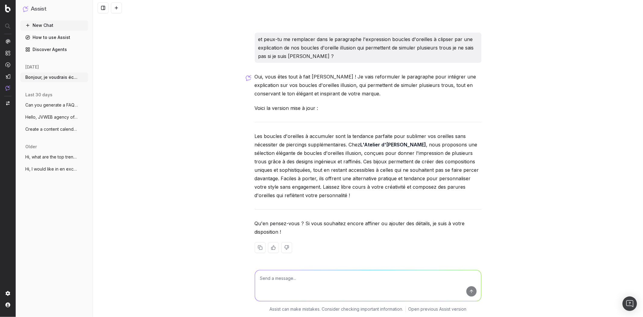
click at [312, 293] on textarea at bounding box center [368, 285] width 226 height 31
click at [442, 279] on textarea "Et peux-tu m'écrire une petite phrase qui renvoie vers toutes les boucles d'ore…" at bounding box center [368, 285] width 226 height 31
click at [443, 278] on textarea "Et peux-tu m'écrire une petite phrase qui renvoie vers toutes les boucles d'ore…" at bounding box center [368, 285] width 226 height 31
click at [479, 276] on div "Et peux-tu m'écrire une petite phrase qui renvoie vers toutes les boucles d'ore…" at bounding box center [368, 283] width 232 height 43
click at [469, 279] on textarea "Et peux-tu m'écrire une petite phrase qui renvoie vers toutes les boucles d'ore…" at bounding box center [368, 285] width 226 height 31
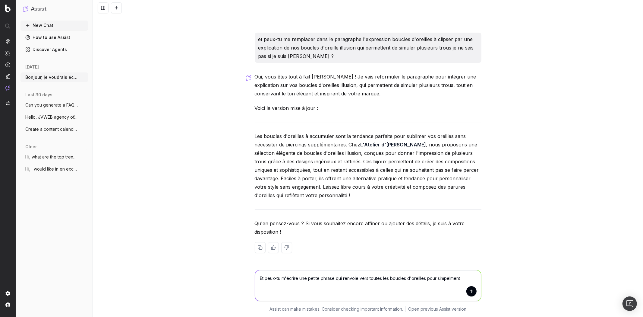
click at [440, 281] on textarea "Et peux-tu m'écrire une petite phrase qui renvoie vers toutes les boucles d'ore…" at bounding box center [368, 285] width 226 height 31
click at [444, 278] on textarea "Et peux-tu m'écrire une petite phrase qui renvoie vers toutes les boucles d'ore…" at bounding box center [368, 285] width 226 height 31
click at [445, 280] on textarea "Et peux-tu m'écrire une petite phrase qui renvoie vers toutes les boucles d'ore…" at bounding box center [368, 285] width 226 height 31
click at [468, 277] on textarea "Et peux-tu m'écrire une petite phrase qui renvoie vers toutes les boucles d'ore…" at bounding box center [368, 285] width 226 height 31
type textarea "Et peux-tu m'écrire une petite phrase qui renvoie vers toutes les boucles d'ore…"
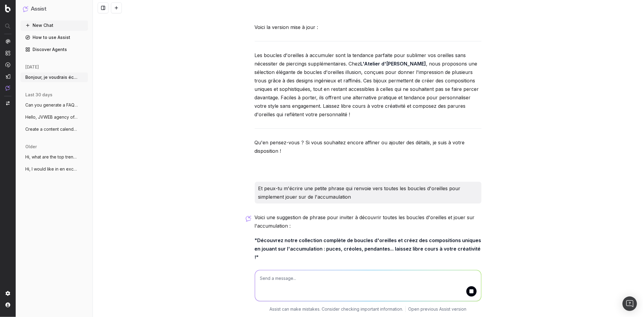
scroll to position [5657, 0]
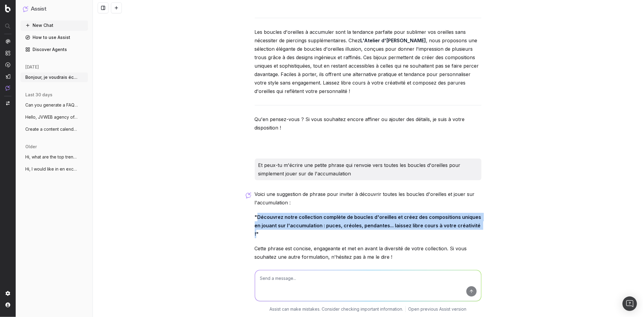
drag, startPoint x: 468, startPoint y: 234, endPoint x: 256, endPoint y: 225, distance: 211.3
click at [256, 225] on strong ""Découvrez notre collection complète de boucles d'oreilles et créez des composi…" at bounding box center [369, 225] width 228 height 23
